Goal: Task Accomplishment & Management: Use online tool/utility

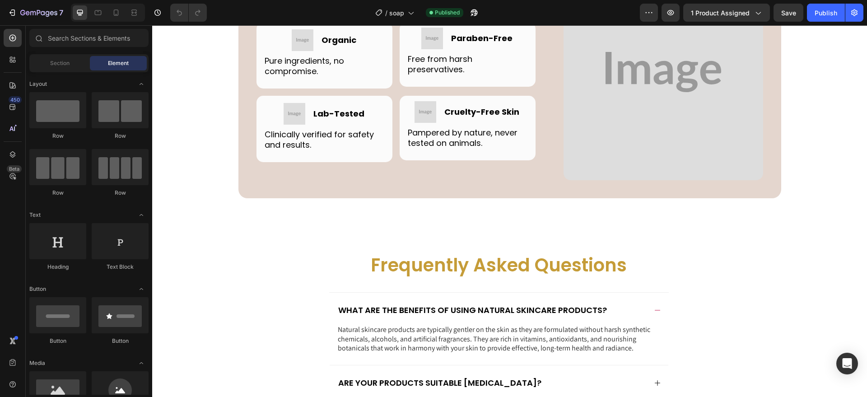
scroll to position [2830, 0]
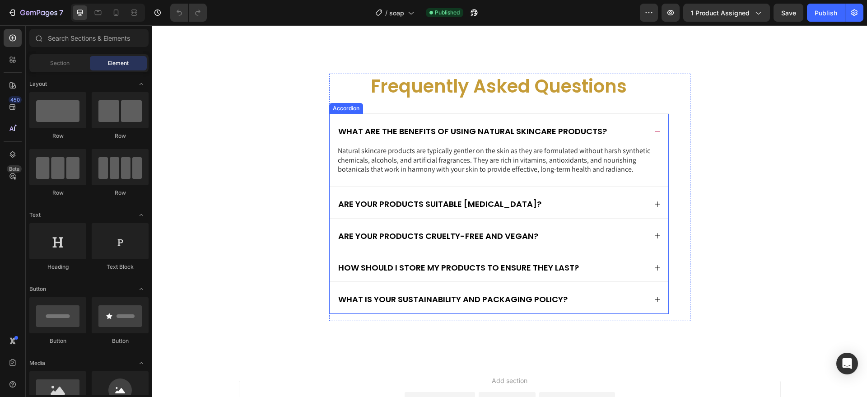
click at [586, 197] on div "Are your products suitable [MEDICAL_DATA]?" at bounding box center [492, 203] width 310 height 13
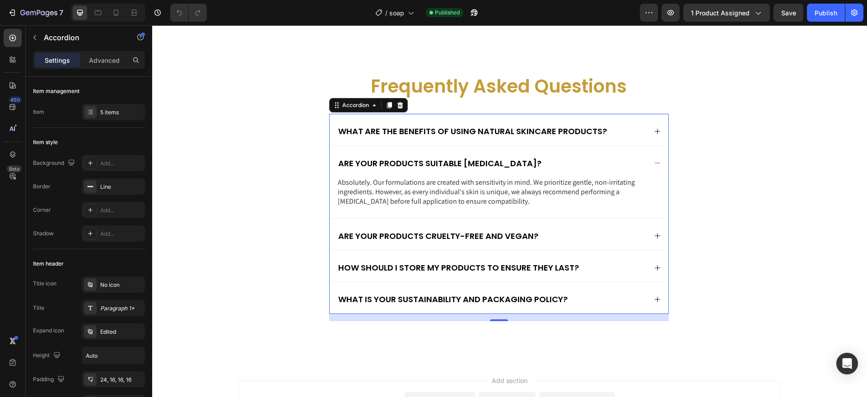
click at [600, 264] on div "How should I store my products to ensure they last?" at bounding box center [492, 267] width 310 height 13
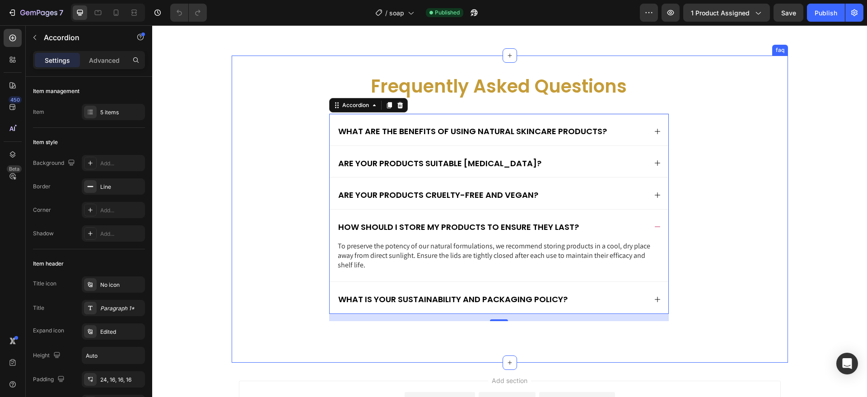
click at [715, 106] on div "Frequently Asked Questions Heading What are the benefits of using natural skinc…" at bounding box center [510, 204] width 538 height 261
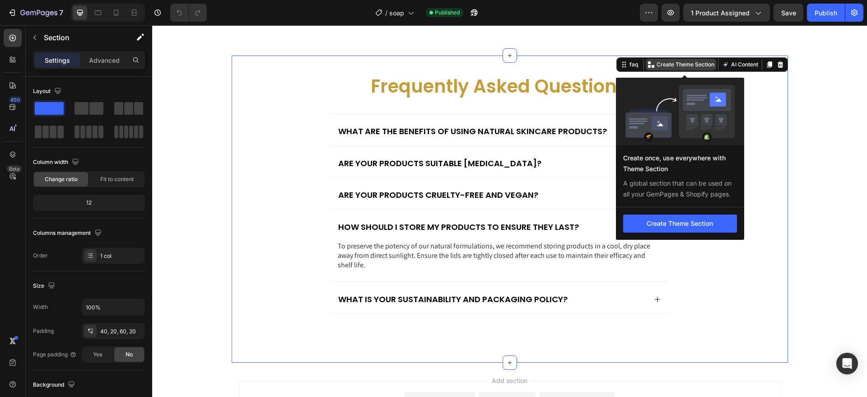
click at [658, 64] on p "Create Theme Section" at bounding box center [685, 64] width 58 height 8
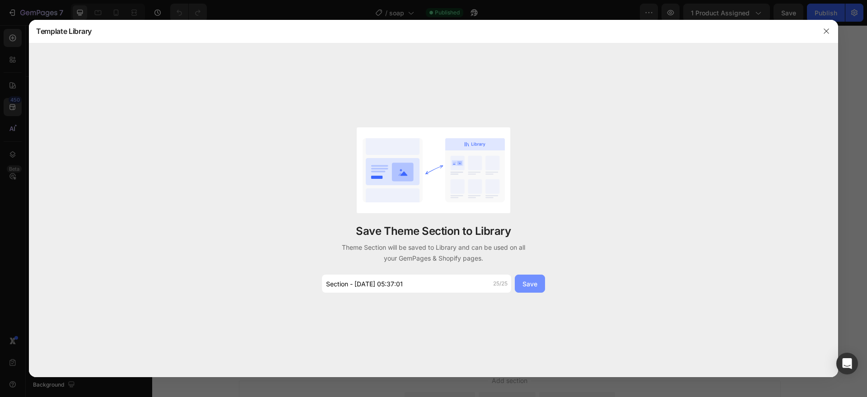
click at [535, 286] on div "Save" at bounding box center [529, 283] width 15 height 9
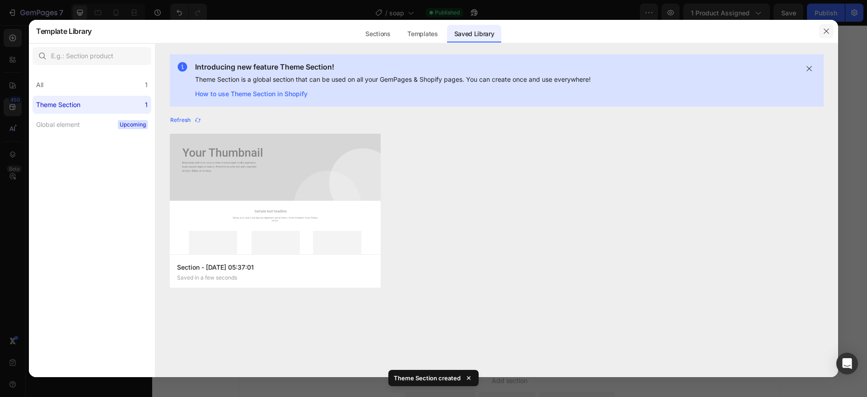
click at [823, 29] on icon "button" at bounding box center [825, 31] width 7 height 7
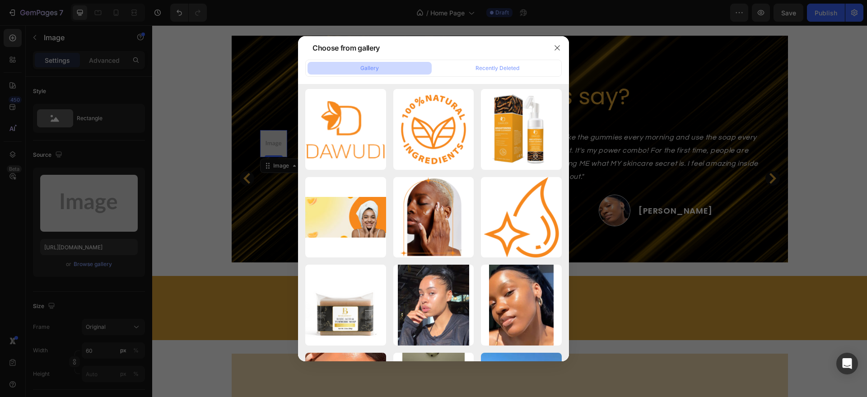
scroll to position [1912, 0]
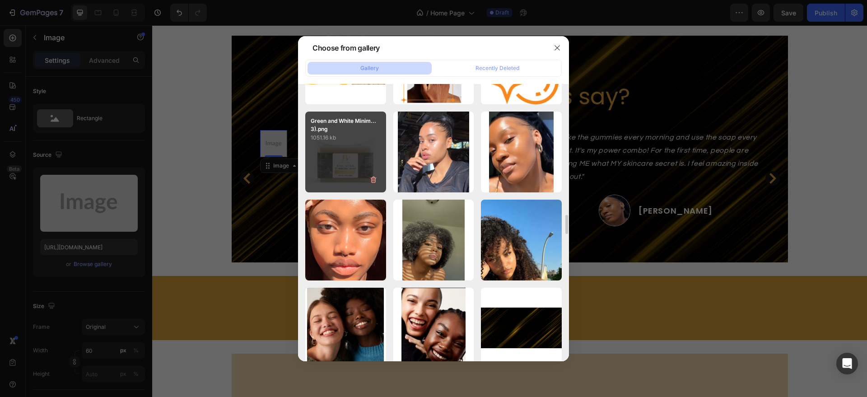
click at [373, 164] on div "Green and White Minim...3).png 1051.16 kb" at bounding box center [345, 151] width 81 height 81
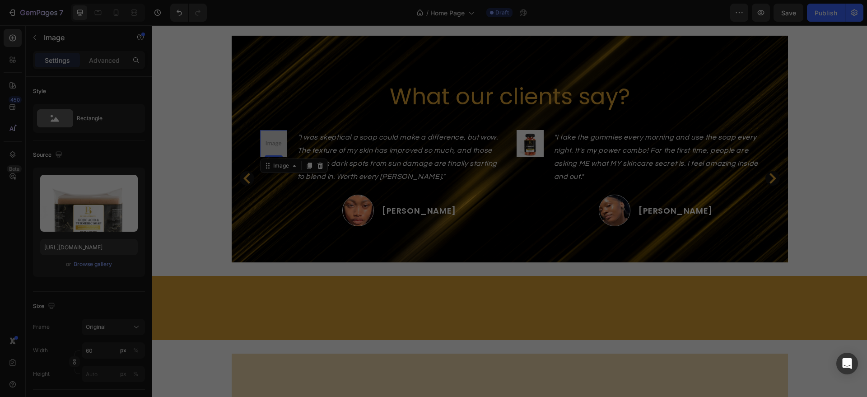
type input "[URL][DOMAIN_NAME]"
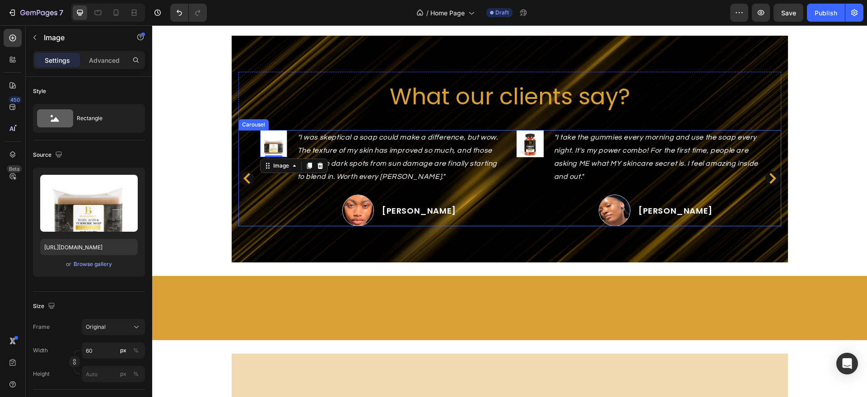
click at [243, 178] on icon "Carousel Back Arrow" at bounding box center [246, 178] width 7 height 11
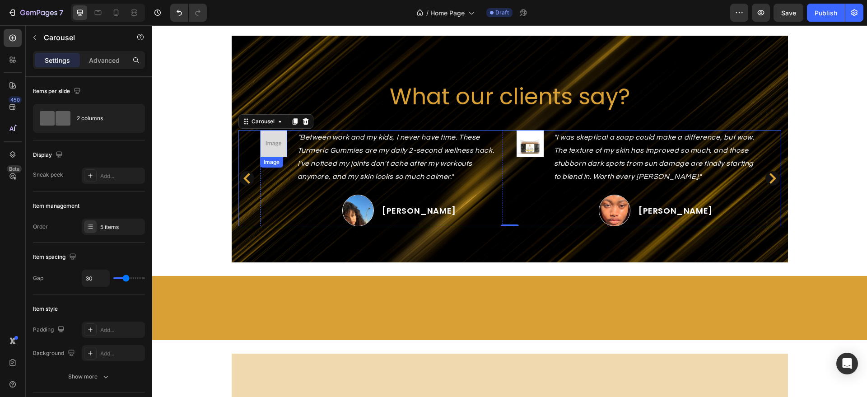
click at [266, 149] on img at bounding box center [273, 143] width 27 height 27
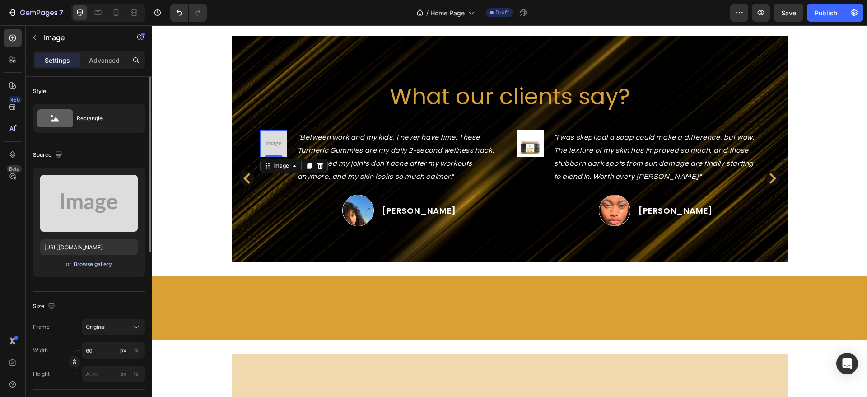
click at [103, 263] on div "Browse gallery" at bounding box center [93, 264] width 38 height 8
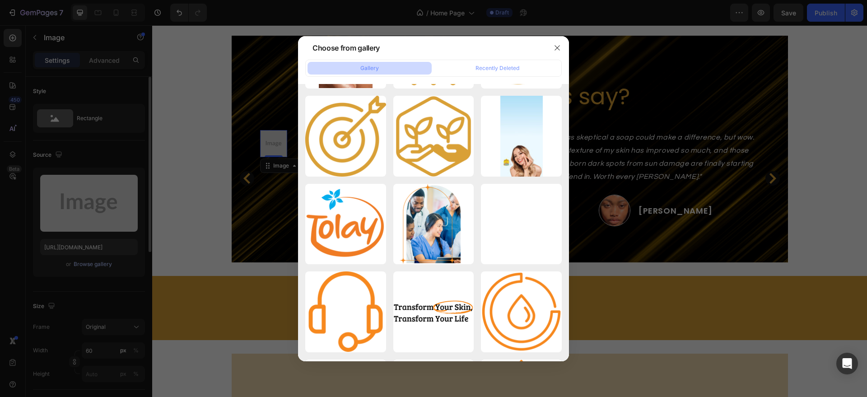
scroll to position [623, 0]
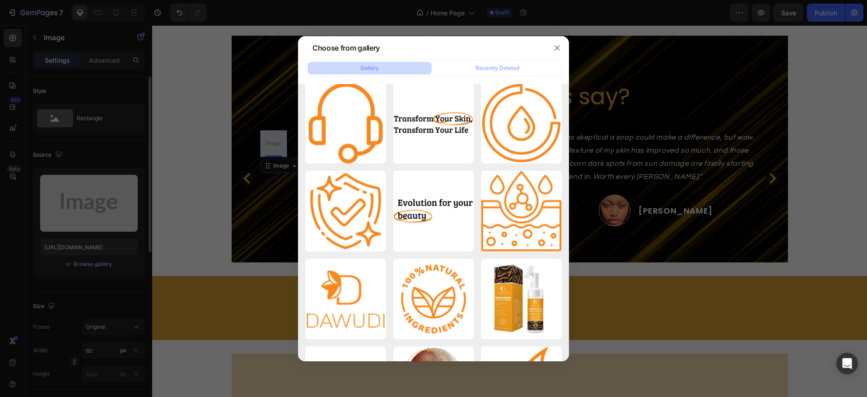
click at [0, 0] on div "Green and White Minim...4).png 1139.29 kb" at bounding box center [0, 0] width 0 height 0
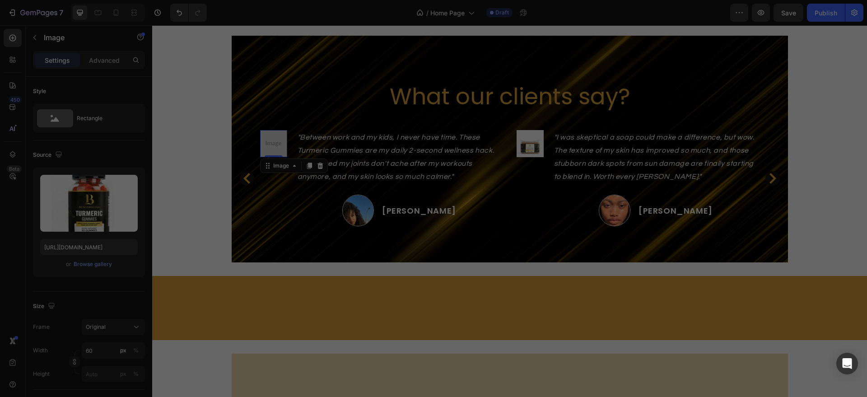
type input "[URL][DOMAIN_NAME]"
click at [241, 176] on div at bounding box center [433, 198] width 867 height 397
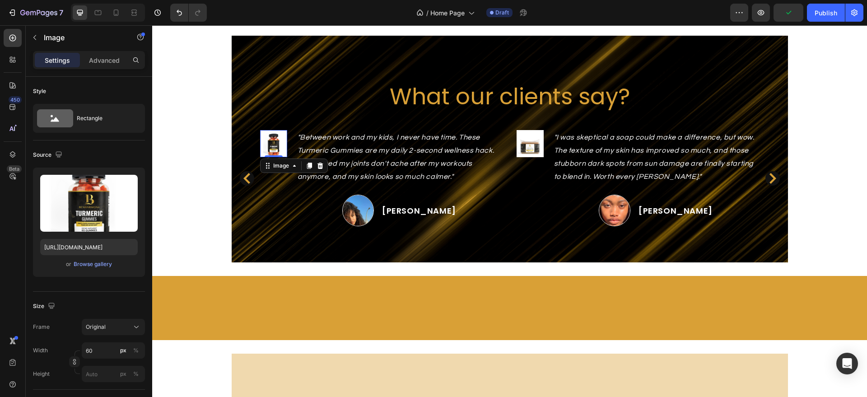
click at [243, 176] on icon "Carousel Back Arrow" at bounding box center [246, 178] width 7 height 11
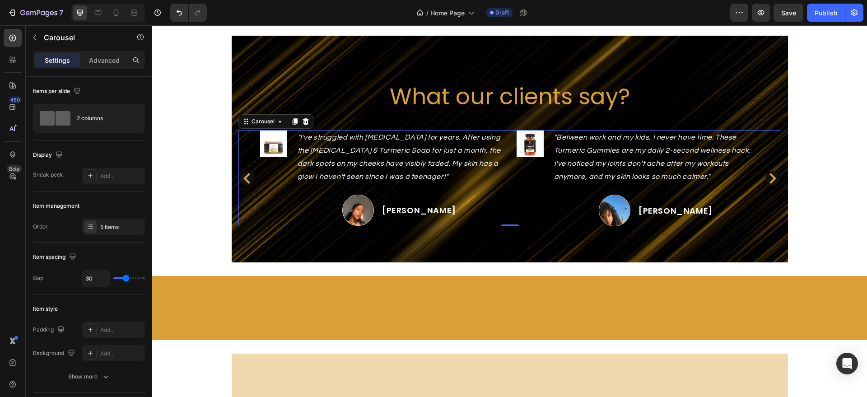
click at [243, 176] on icon "Carousel Back Arrow" at bounding box center [246, 178] width 7 height 11
click at [767, 179] on icon "Carousel Next Arrow" at bounding box center [772, 178] width 11 height 11
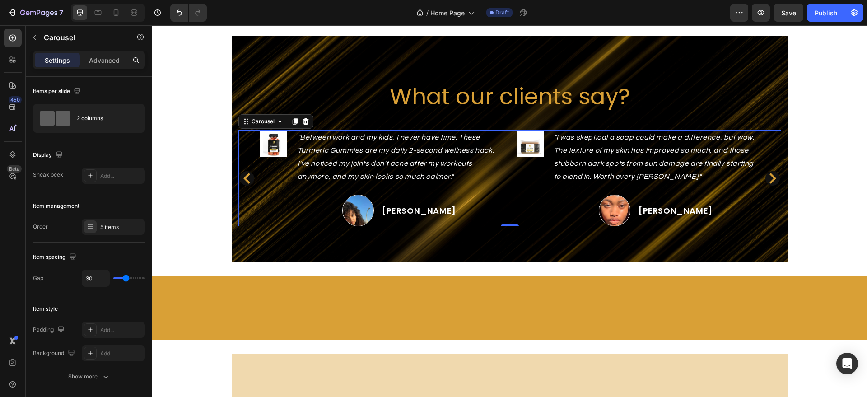
click at [767, 179] on icon "Carousel Next Arrow" at bounding box center [772, 178] width 11 height 11
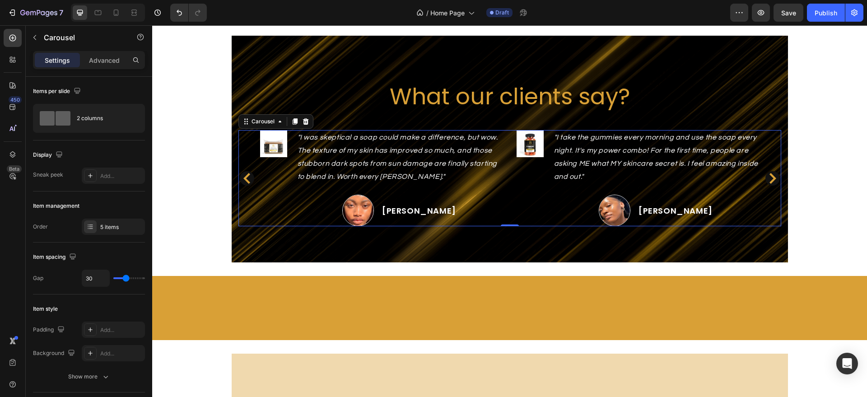
click at [767, 179] on icon "Carousel Next Arrow" at bounding box center [772, 178] width 11 height 11
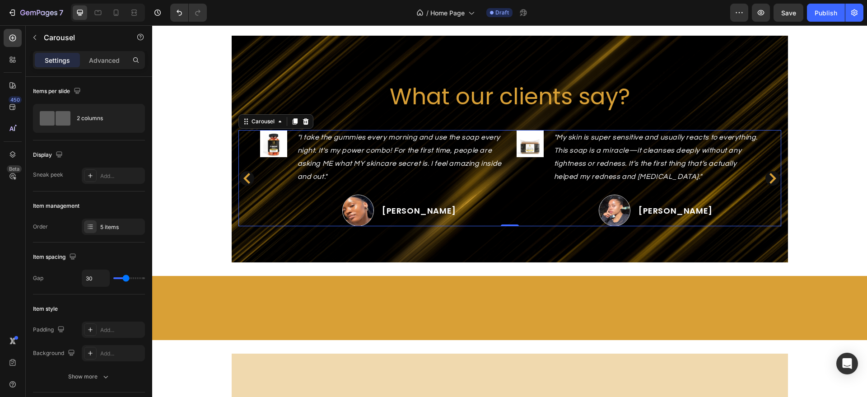
click at [767, 179] on icon "Carousel Next Arrow" at bounding box center [772, 178] width 11 height 11
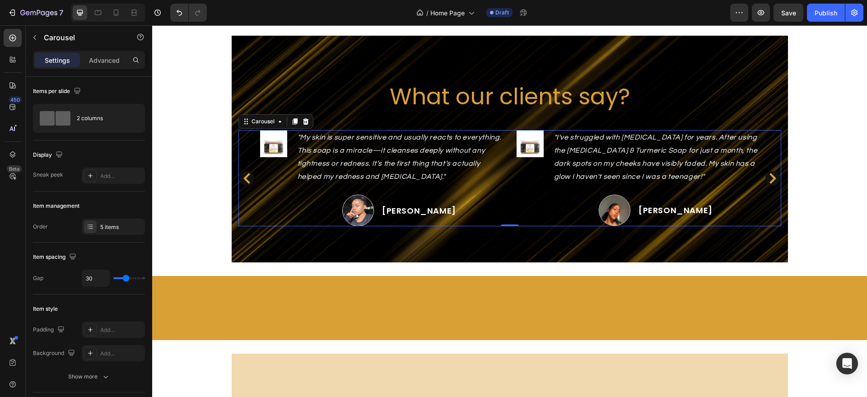
click at [767, 179] on icon "Carousel Next Arrow" at bounding box center [772, 178] width 11 height 11
click at [108, 16] on div at bounding box center [108, 13] width 74 height 18
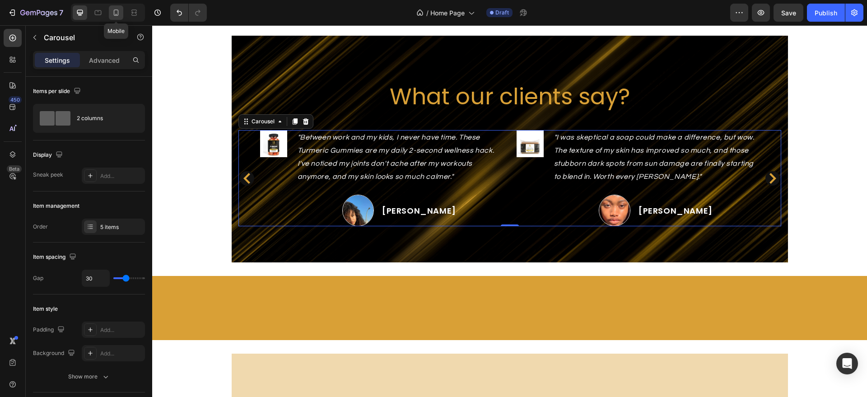
click at [111, 16] on icon at bounding box center [115, 12] width 9 height 9
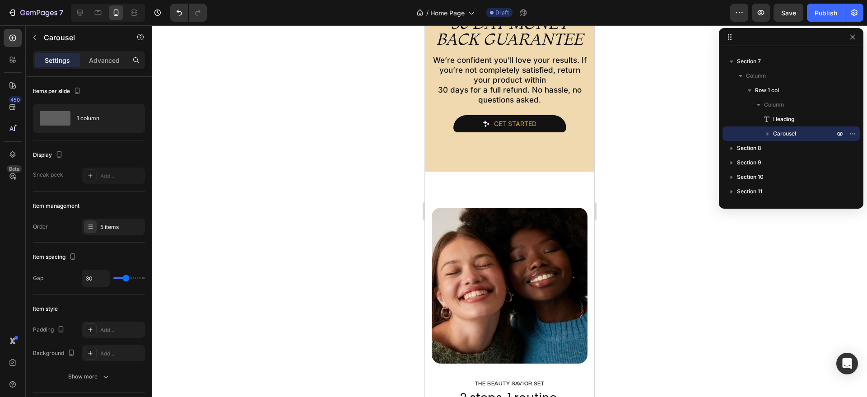
scroll to position [1883, 0]
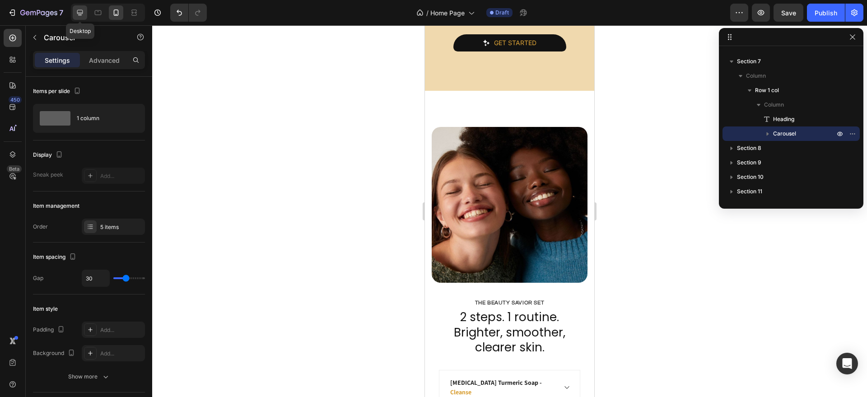
click at [79, 16] on icon at bounding box center [79, 12] width 9 height 9
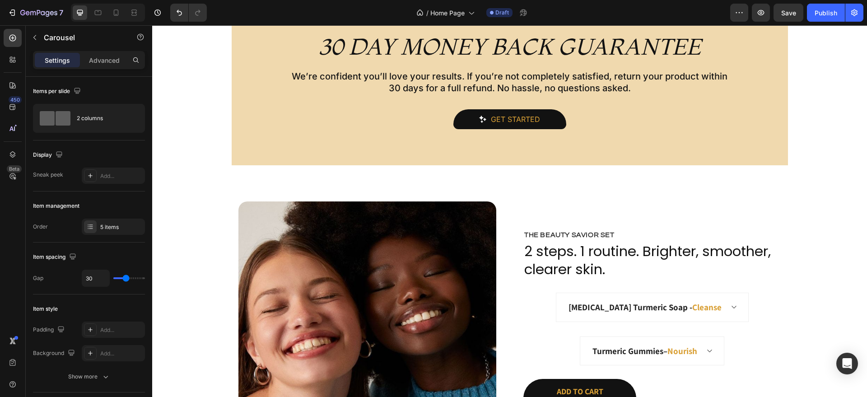
scroll to position [1815, 0]
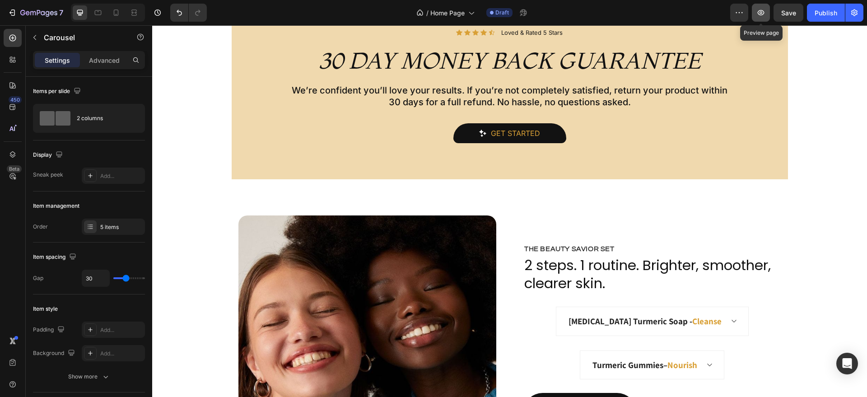
click at [764, 14] on icon "button" at bounding box center [760, 12] width 9 height 9
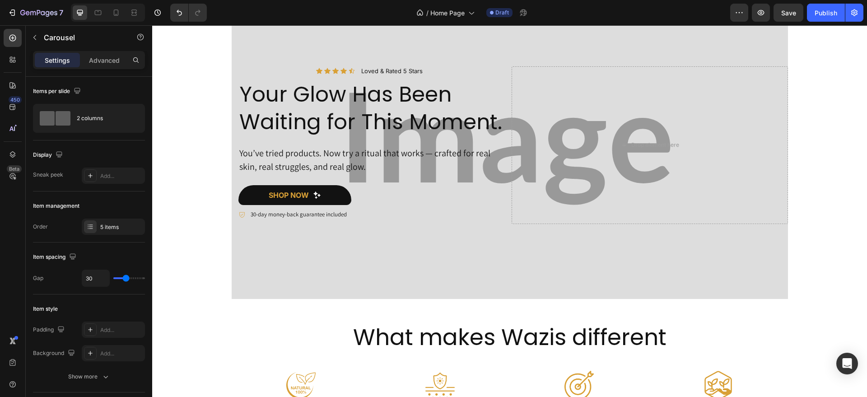
scroll to position [0, 0]
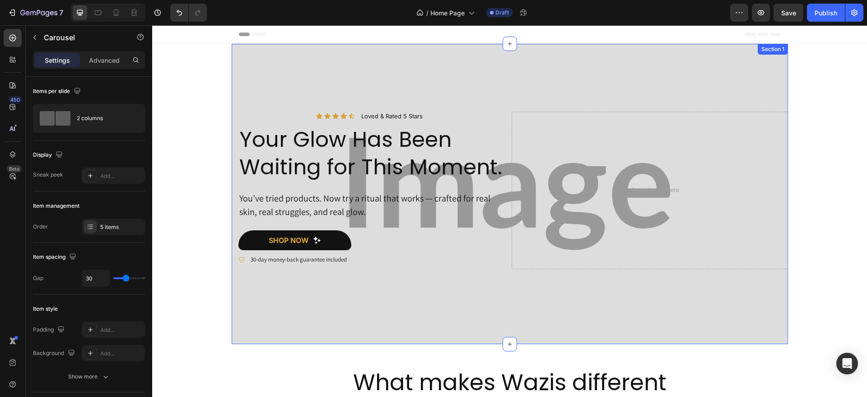
click at [239, 78] on div "Icon Icon Icon Icon Icon Icon List Loved & Rated 5 Stars Text Block Row Your Gl…" at bounding box center [510, 194] width 556 height 300
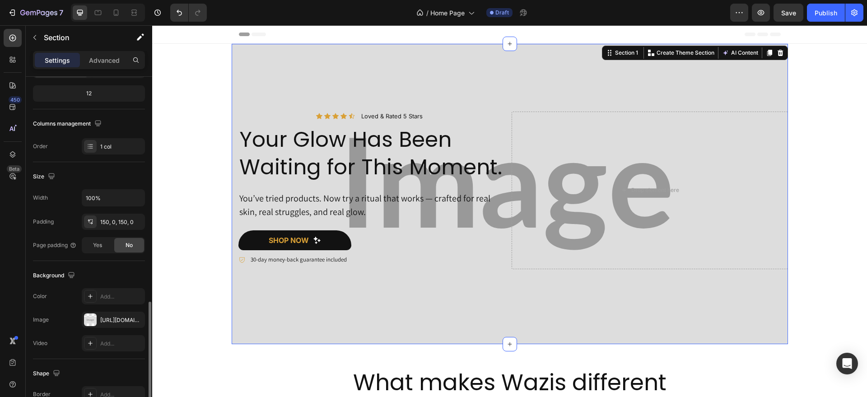
scroll to position [205, 0]
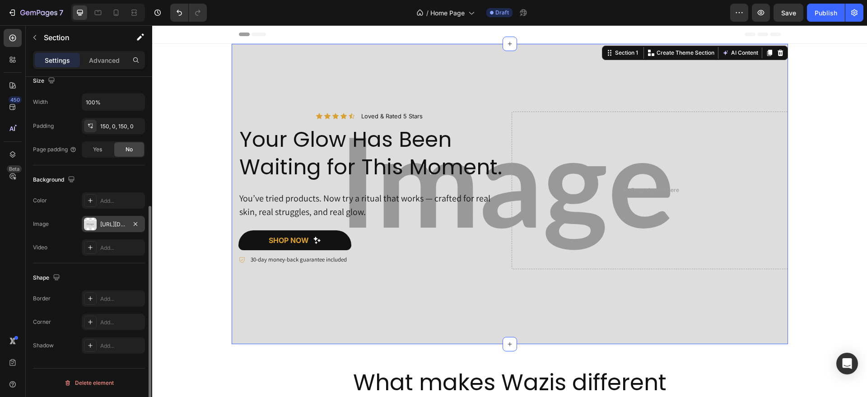
click at [110, 222] on div "[URL][DOMAIN_NAME]" at bounding box center [113, 224] width 26 height 8
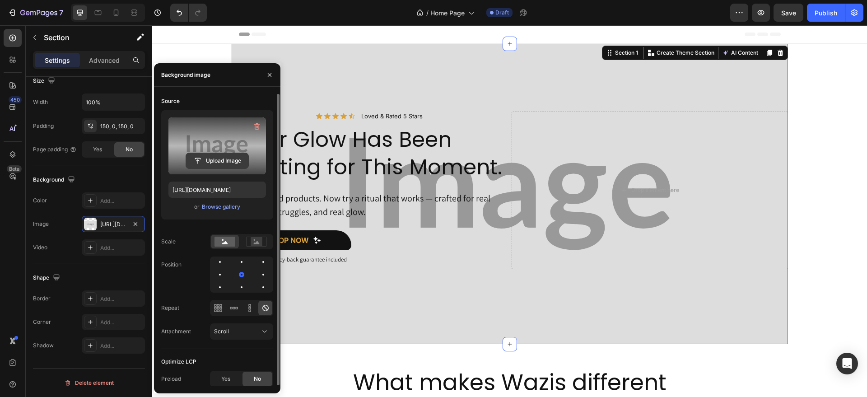
click at [223, 160] on input "file" at bounding box center [217, 160] width 62 height 15
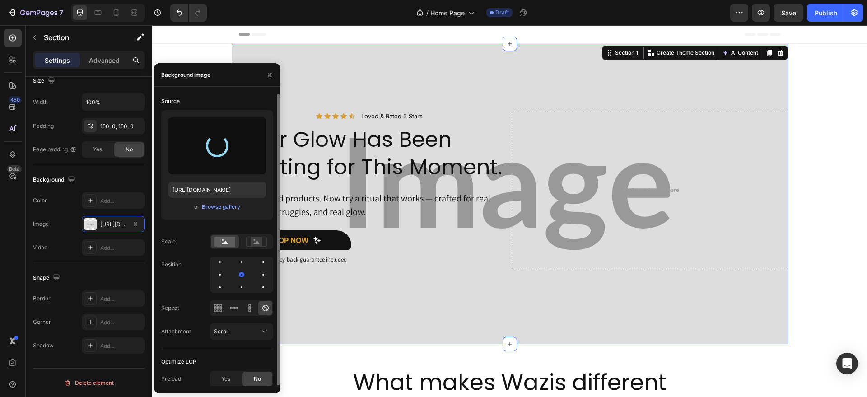
type input "[URL][DOMAIN_NAME]"
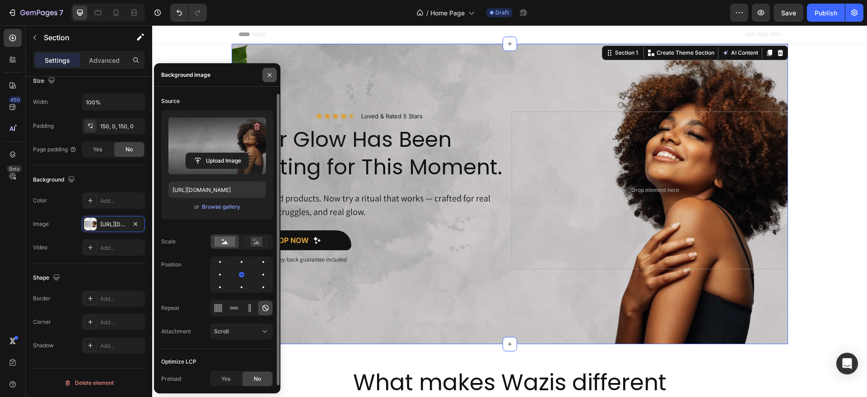
click at [268, 75] on icon "button" at bounding box center [269, 74] width 7 height 7
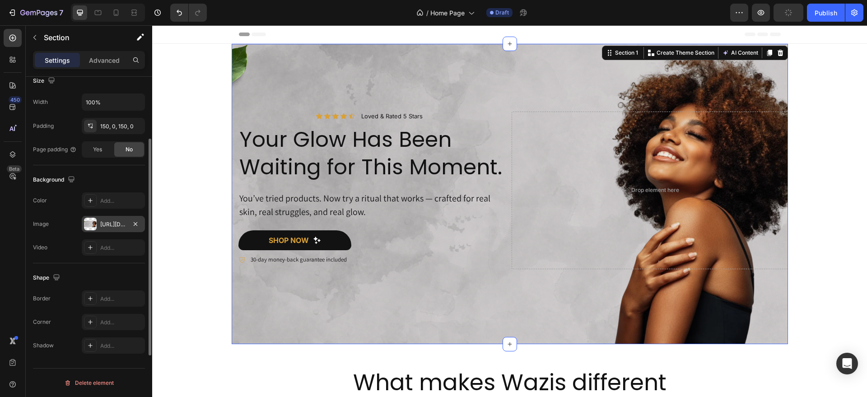
scroll to position [164, 0]
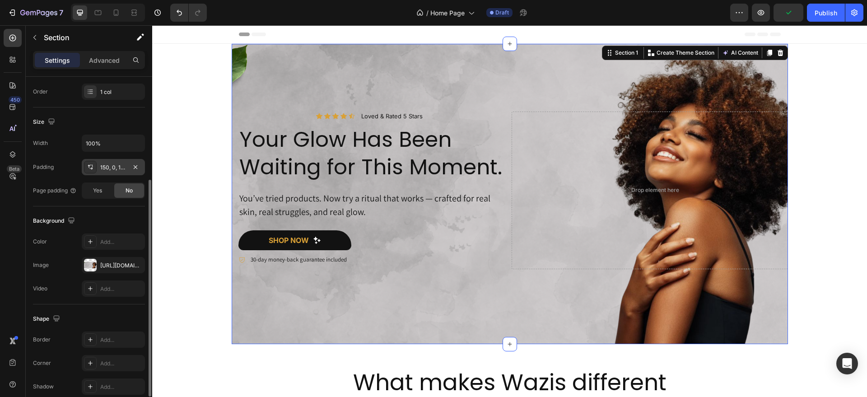
click at [114, 163] on div "150, 0, 150, 0" at bounding box center [113, 167] width 26 height 8
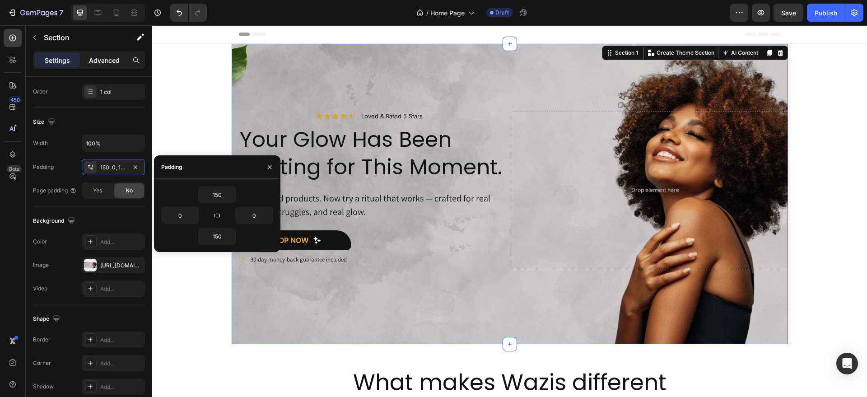
click at [102, 57] on p "Advanced" at bounding box center [104, 60] width 31 height 9
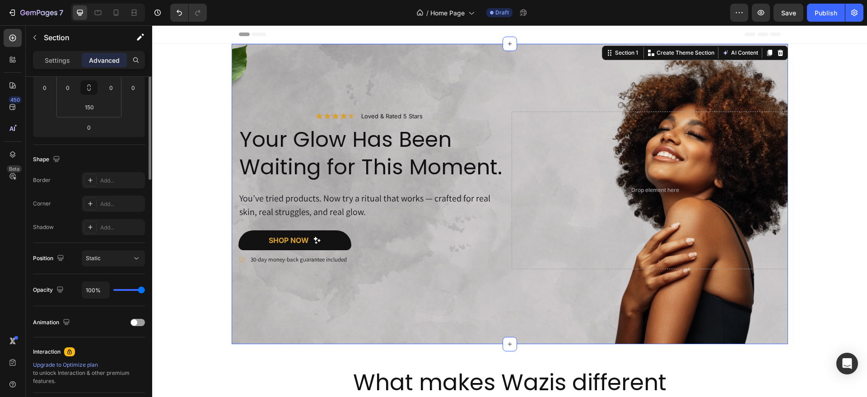
scroll to position [16, 0]
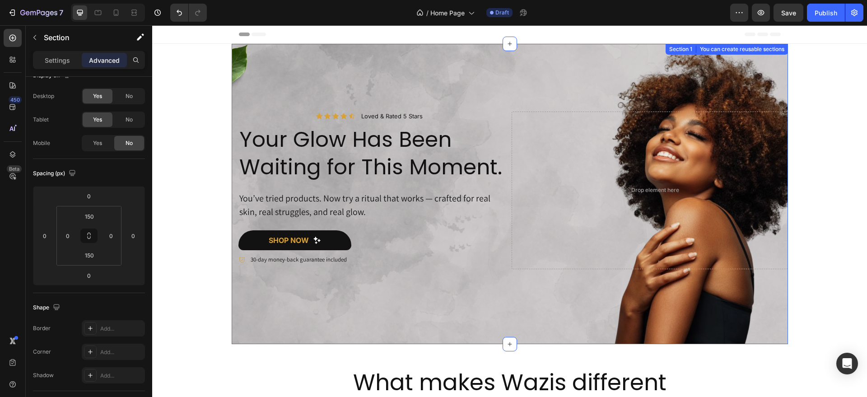
click at [626, 48] on div "Icon Icon Icon Icon Icon Icon List Loved & Rated 5 Stars Text Block Row Your Gl…" at bounding box center [510, 194] width 556 height 300
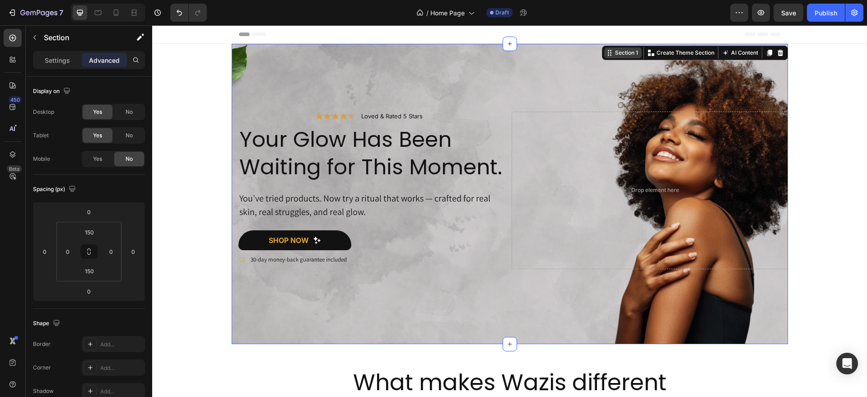
click at [616, 53] on div "Section 1" at bounding box center [626, 53] width 27 height 8
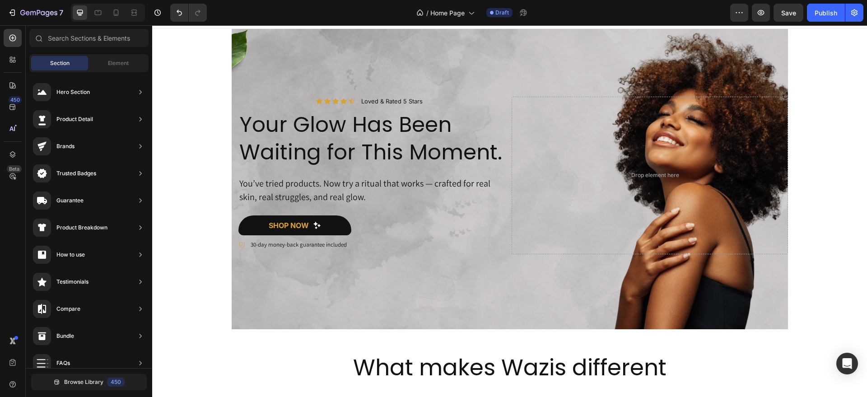
scroll to position [0, 0]
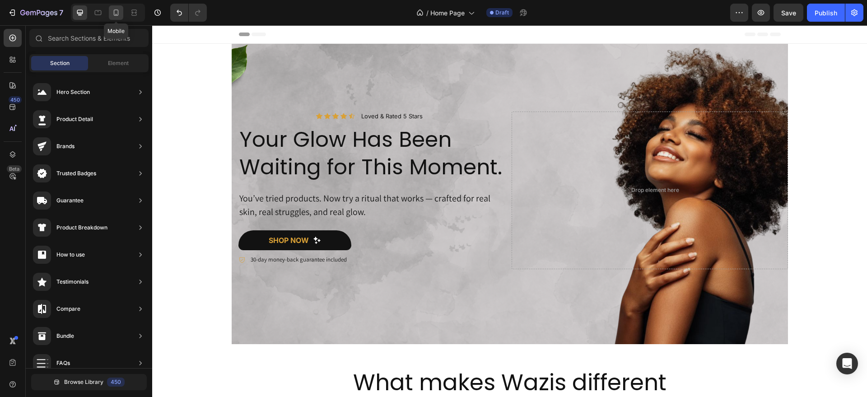
drag, startPoint x: 116, startPoint y: 14, endPoint x: 260, endPoint y: 167, distance: 210.4
click at [116, 14] on icon at bounding box center [116, 12] width 5 height 6
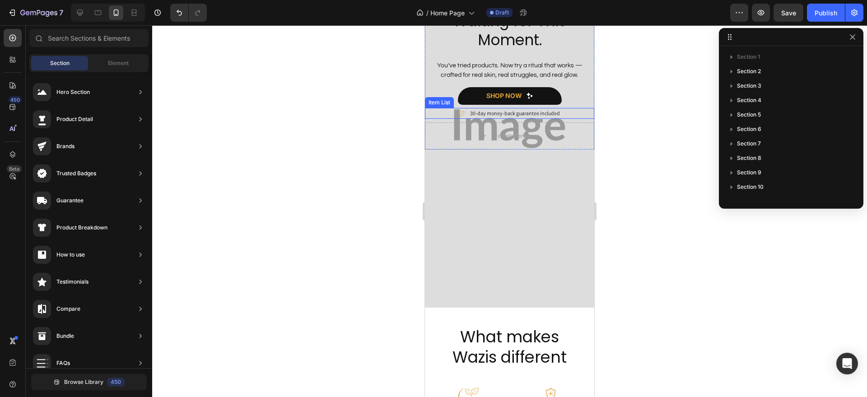
scroll to position [113, 0]
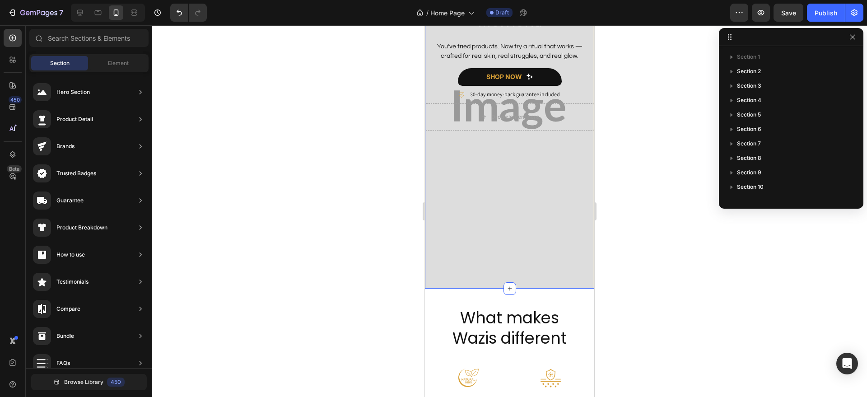
click at [440, 277] on div "Icon Icon Icon Icon Icon Icon List Loved & Rated 5 Stars Text Block Row Your Gl…" at bounding box center [509, 126] width 169 height 326
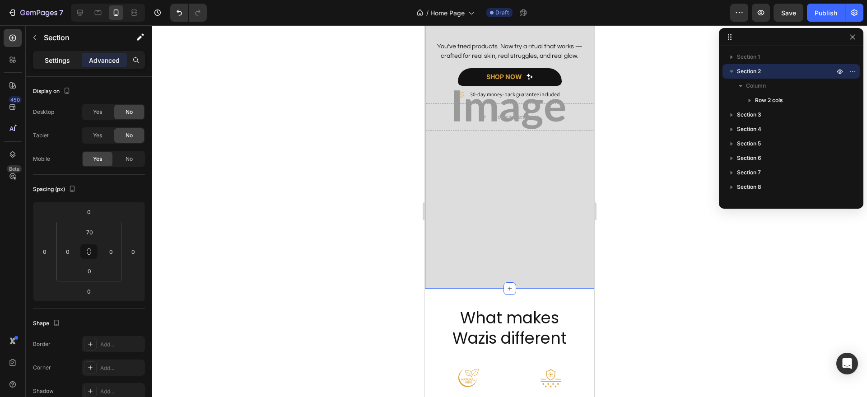
click at [51, 56] on p "Settings" at bounding box center [57, 60] width 25 height 9
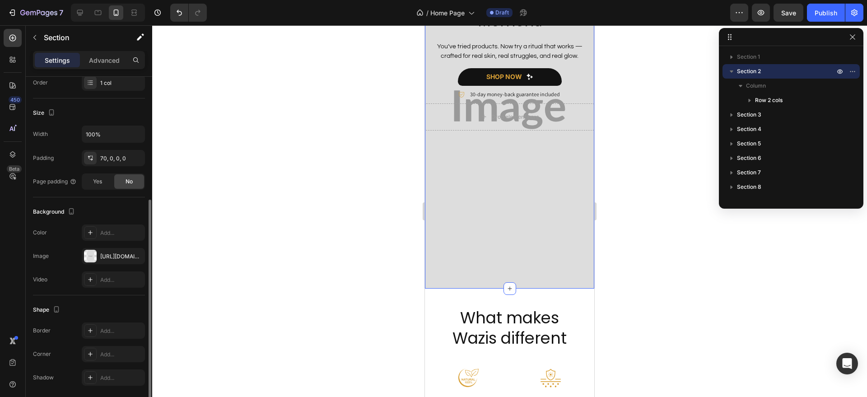
scroll to position [181, 0]
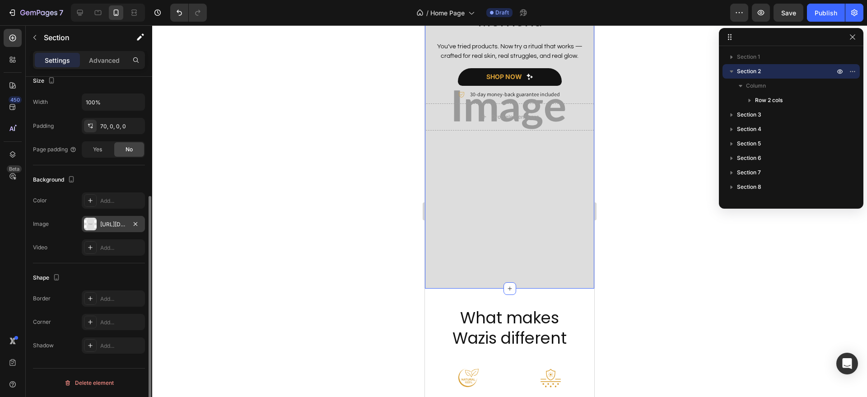
click at [103, 222] on div "[URL][DOMAIN_NAME]" at bounding box center [113, 224] width 26 height 8
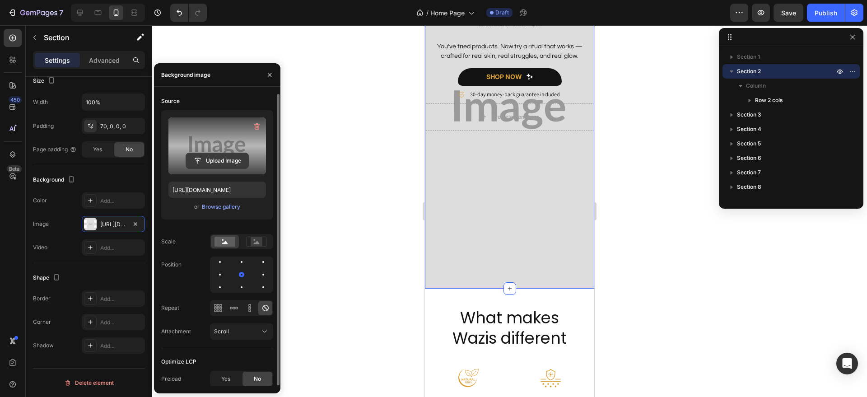
click at [199, 167] on button "Upload Image" at bounding box center [217, 161] width 63 height 16
click at [199, 167] on input "file" at bounding box center [217, 160] width 62 height 15
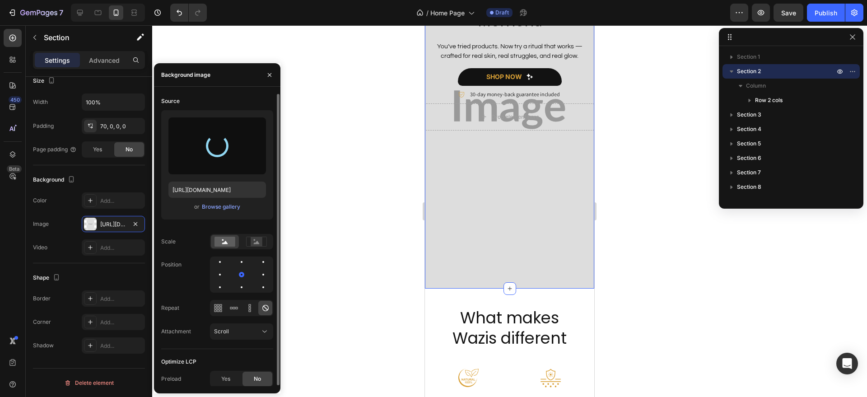
type input "[URL][DOMAIN_NAME]"
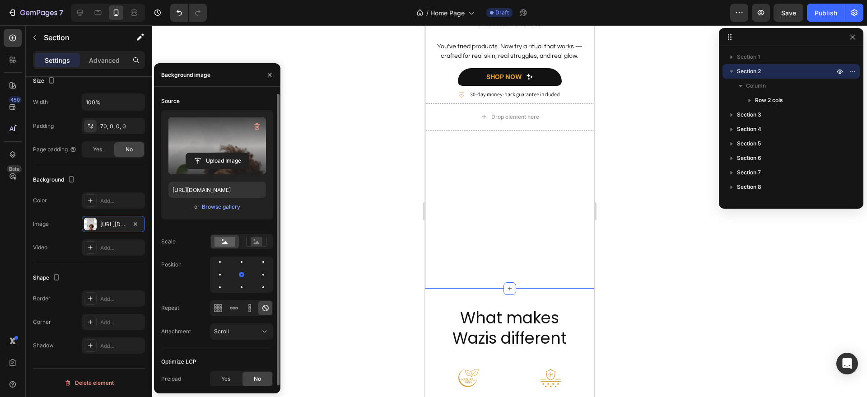
scroll to position [2, 0]
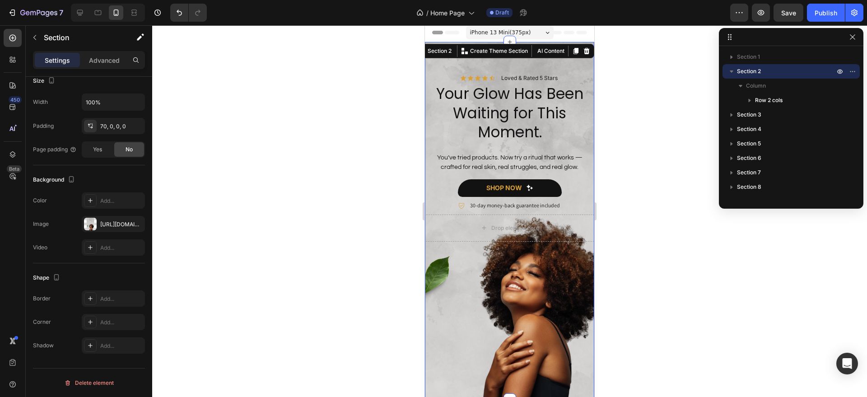
click at [447, 70] on div "Icon Icon Icon Icon Icon Icon List Loved & Rated 5 Stars Text Block Row Your Gl…" at bounding box center [509, 220] width 169 height 357
click at [563, 211] on div "30-day money-back guarantee included" at bounding box center [509, 205] width 169 height 11
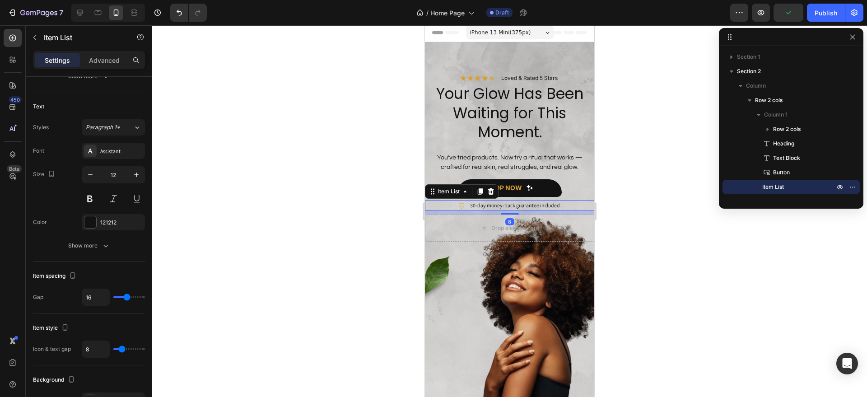
scroll to position [0, 0]
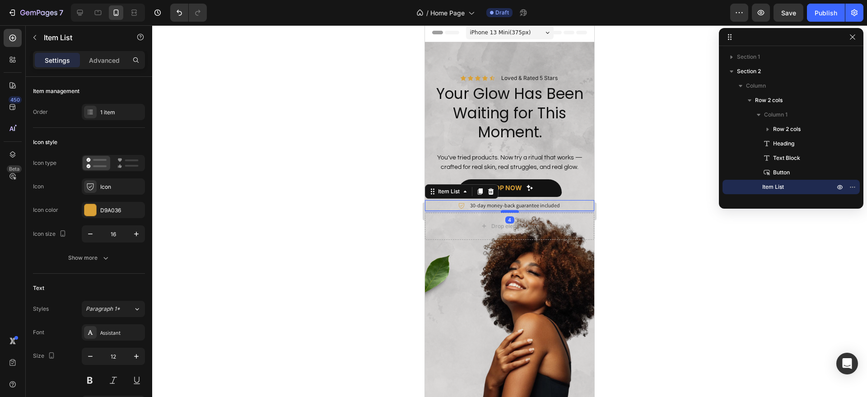
click at [505, 213] on div at bounding box center [510, 211] width 18 height 3
type input "100%"
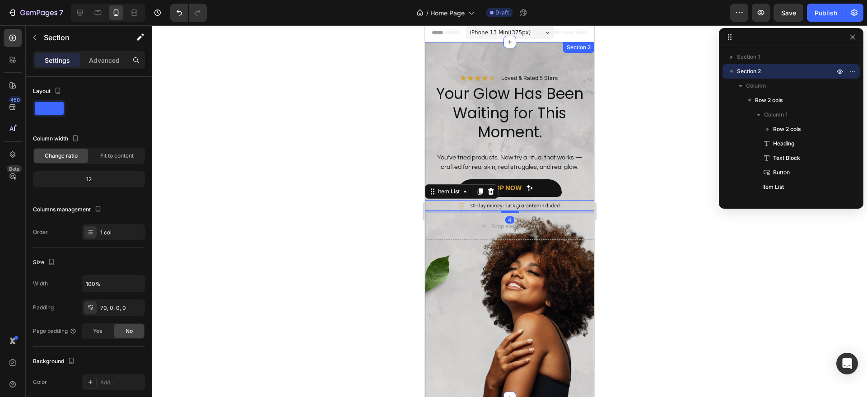
click at [456, 64] on div "Icon Icon Icon Icon Icon Icon List Loved & Rated 5 Stars Text Block Row Your Gl…" at bounding box center [509, 220] width 169 height 356
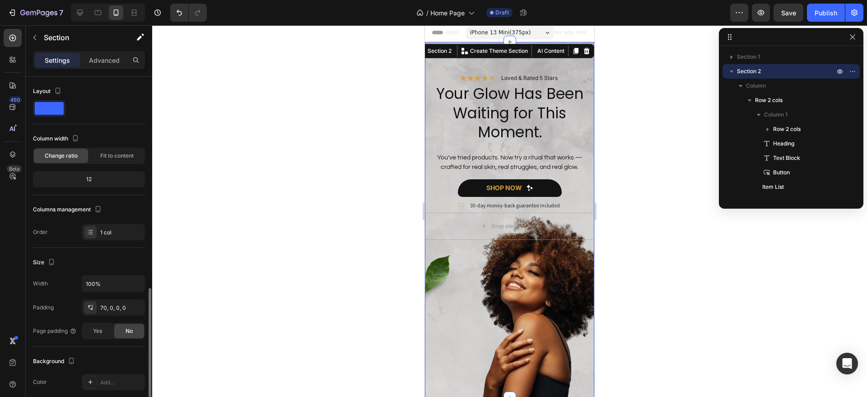
scroll to position [128, 0]
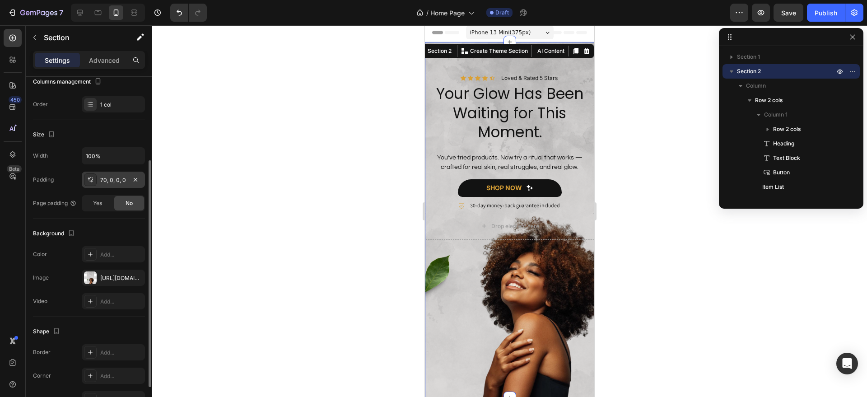
click at [124, 178] on div "70, 0, 0, 0" at bounding box center [113, 180] width 26 height 8
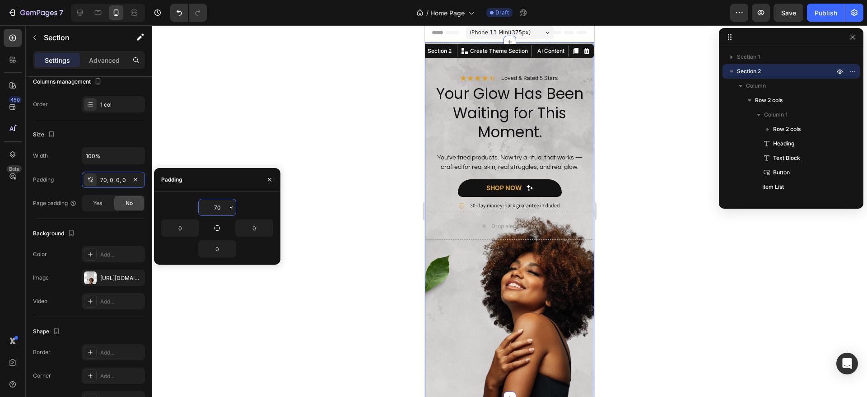
click at [222, 207] on input "70" at bounding box center [217, 207] width 37 height 16
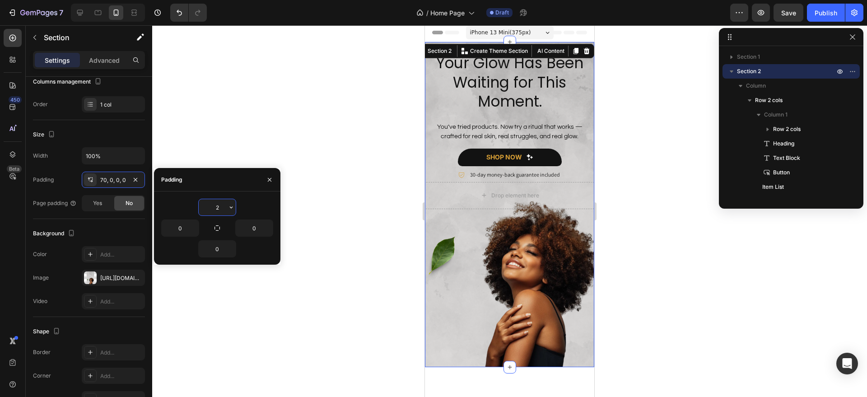
type input "20"
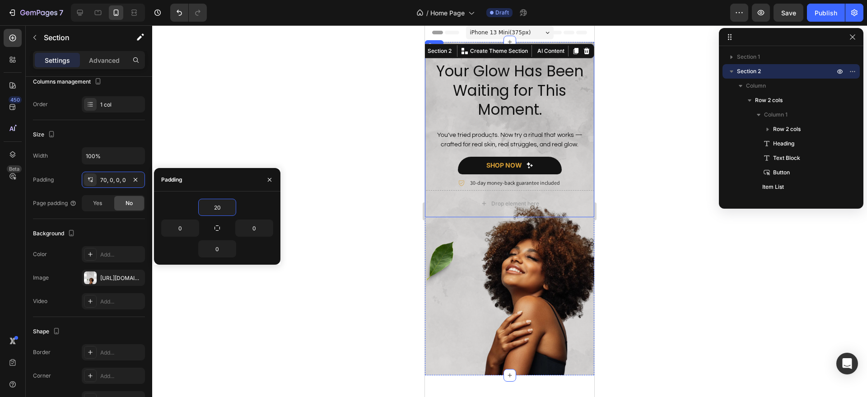
click at [561, 128] on div "Icon Icon Icon Icon Icon Icon List Loved & Rated 5 Stars Text Block Row Your Gl…" at bounding box center [509, 120] width 169 height 139
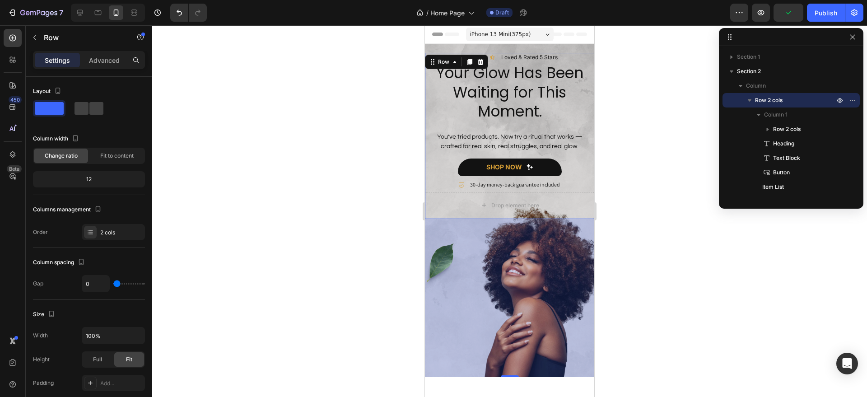
scroll to position [130, 0]
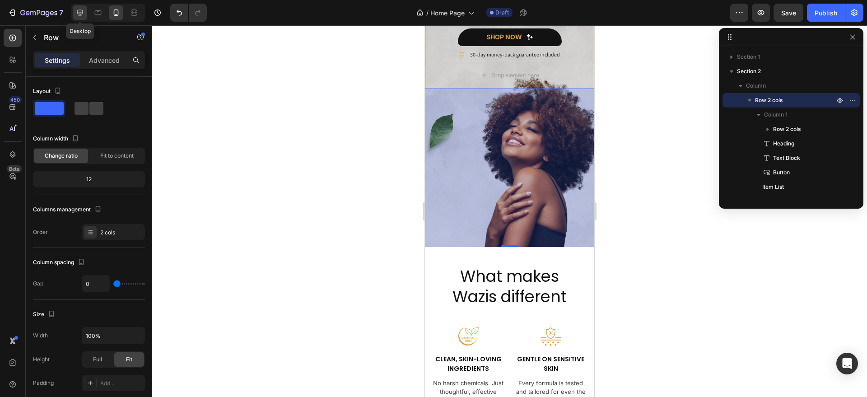
click at [82, 16] on icon at bounding box center [79, 12] width 9 height 9
type input "8"
type input "1200"
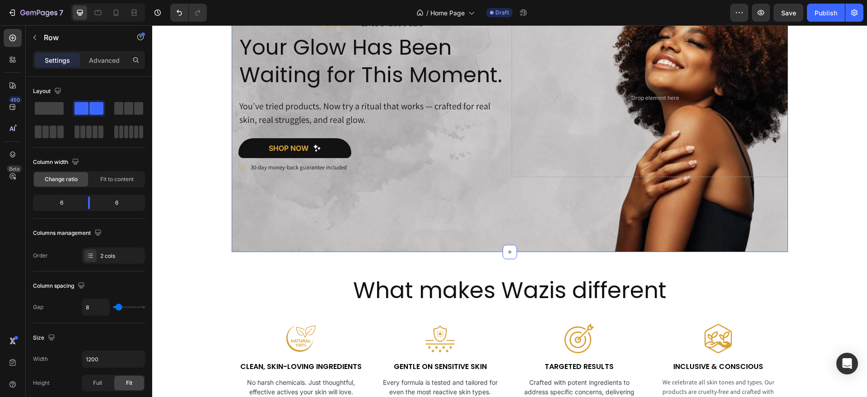
scroll to position [81, 0]
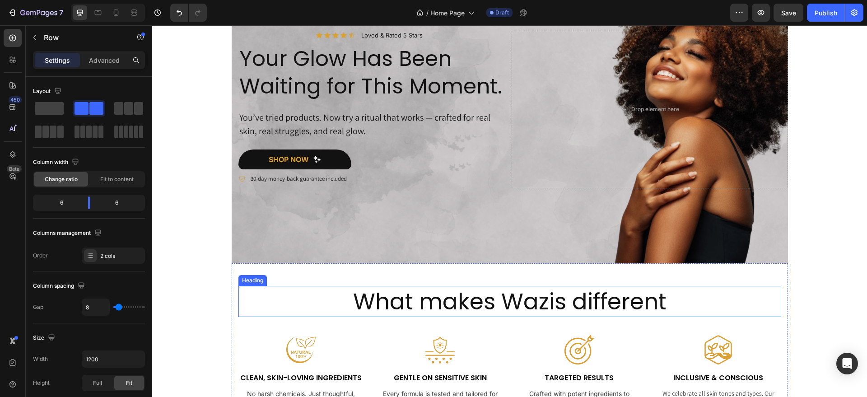
click at [533, 296] on h2 "What makes Wazis different" at bounding box center [509, 301] width 543 height 31
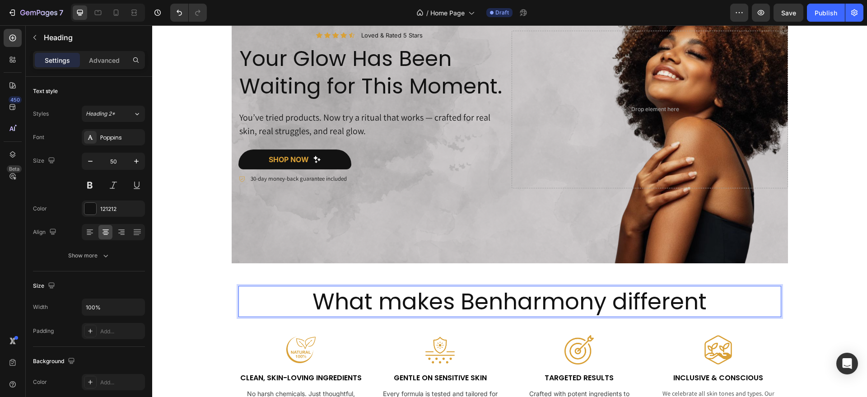
click at [534, 303] on p "What makes Benharmony different" at bounding box center [509, 301] width 541 height 29
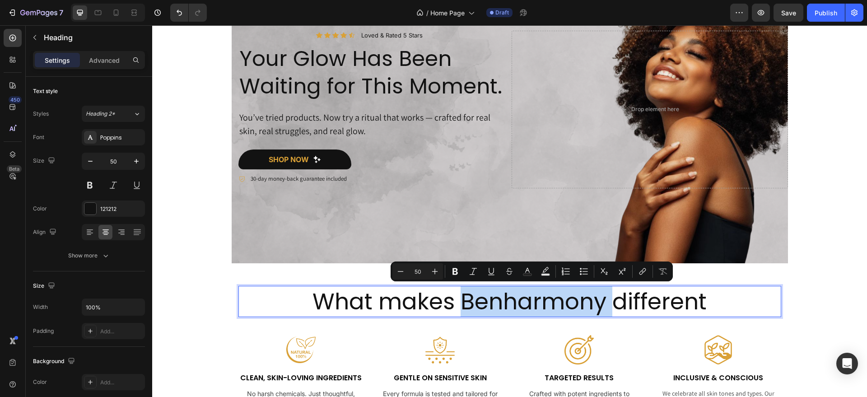
copy p "Benharmony"
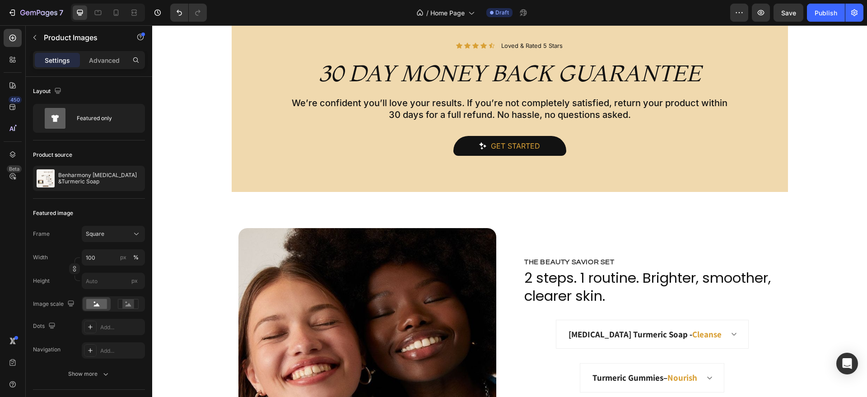
scroll to position [1523, 0]
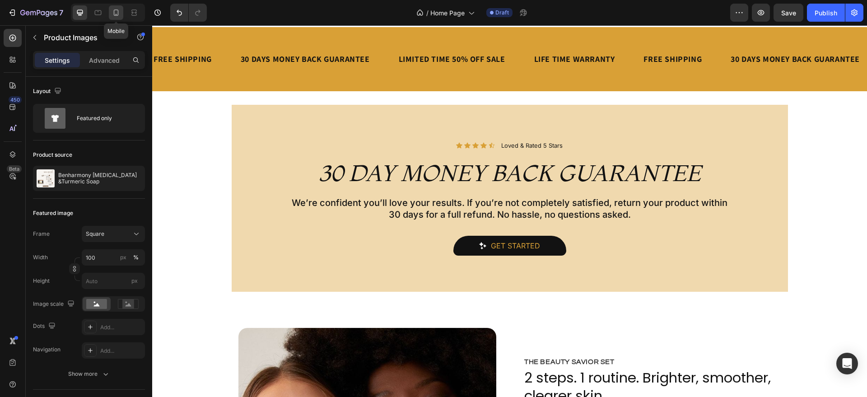
click at [114, 11] on icon at bounding box center [116, 12] width 5 height 6
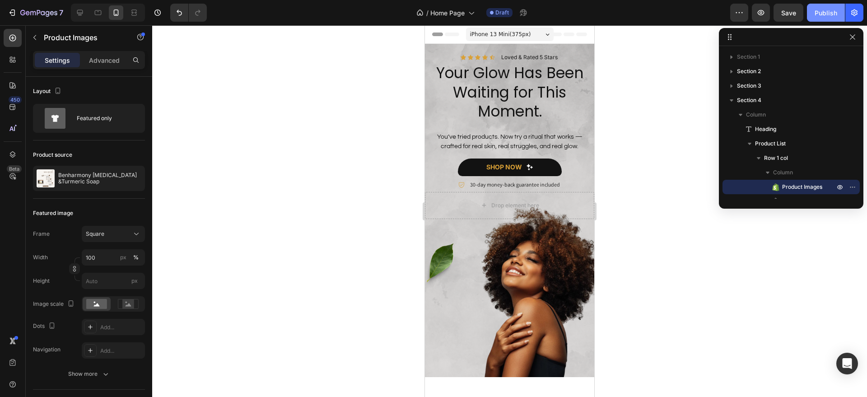
click at [823, 11] on div "Publish" at bounding box center [825, 12] width 23 height 9
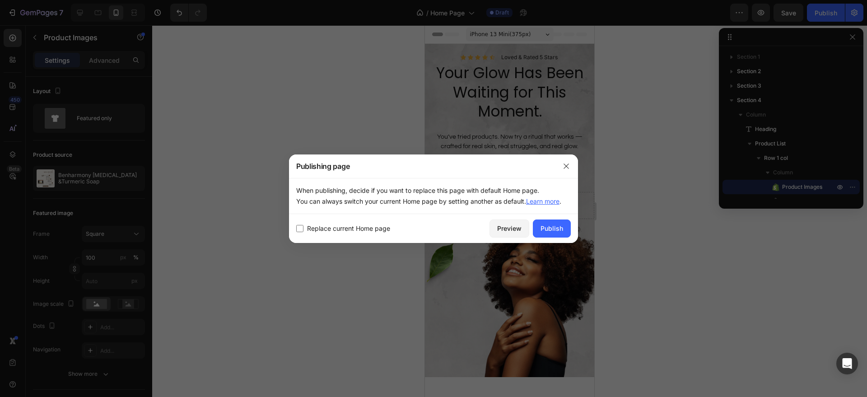
click at [374, 229] on span "Replace current Home page" at bounding box center [348, 228] width 83 height 11
checkbox input "true"
click at [547, 228] on div "Publish" at bounding box center [551, 227] width 23 height 9
